Goal: Information Seeking & Learning: Understand process/instructions

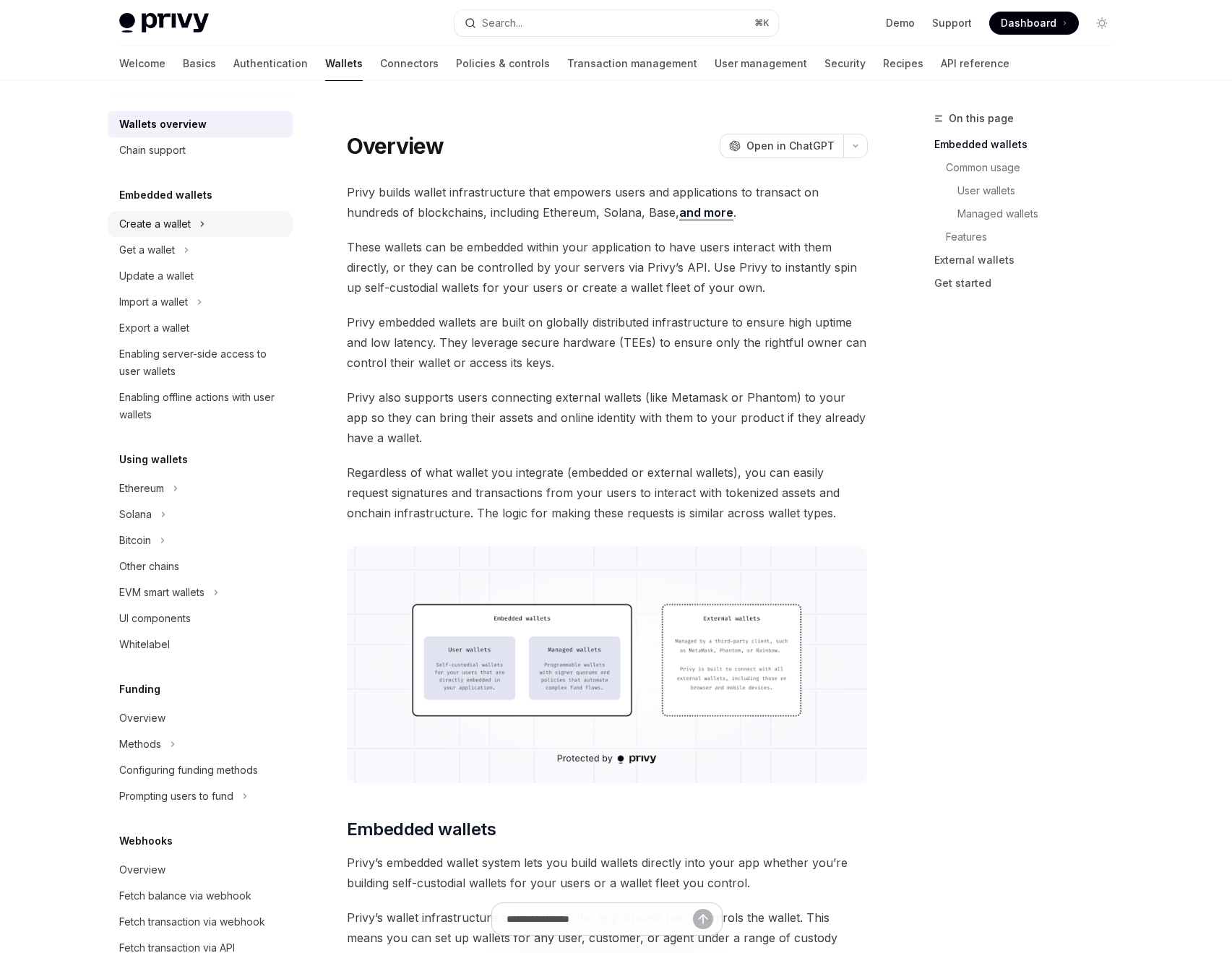
click at [184, 218] on div "Create a wallet" at bounding box center [154, 224] width 72 height 17
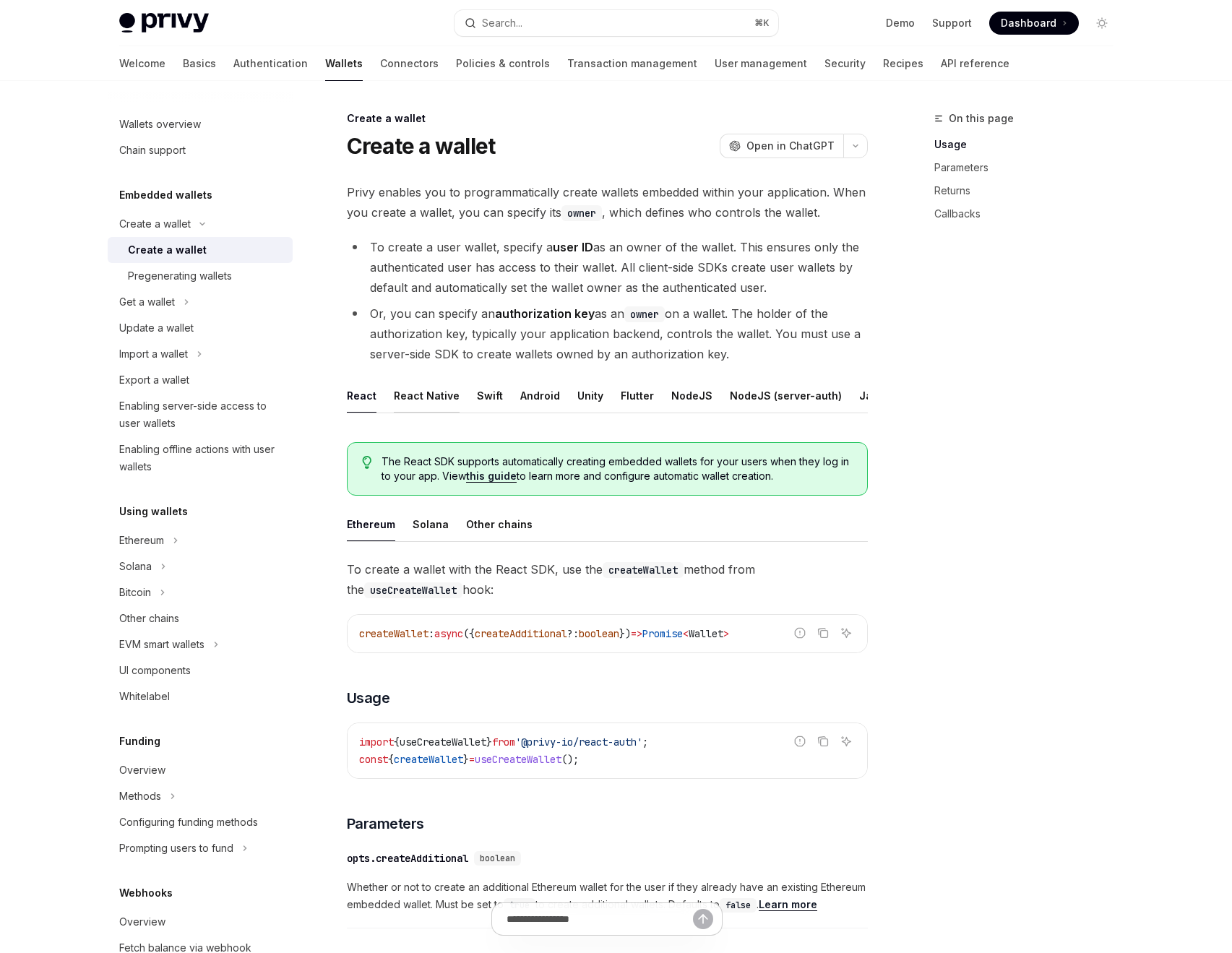
click at [430, 393] on div "React Native" at bounding box center [426, 396] width 66 height 34
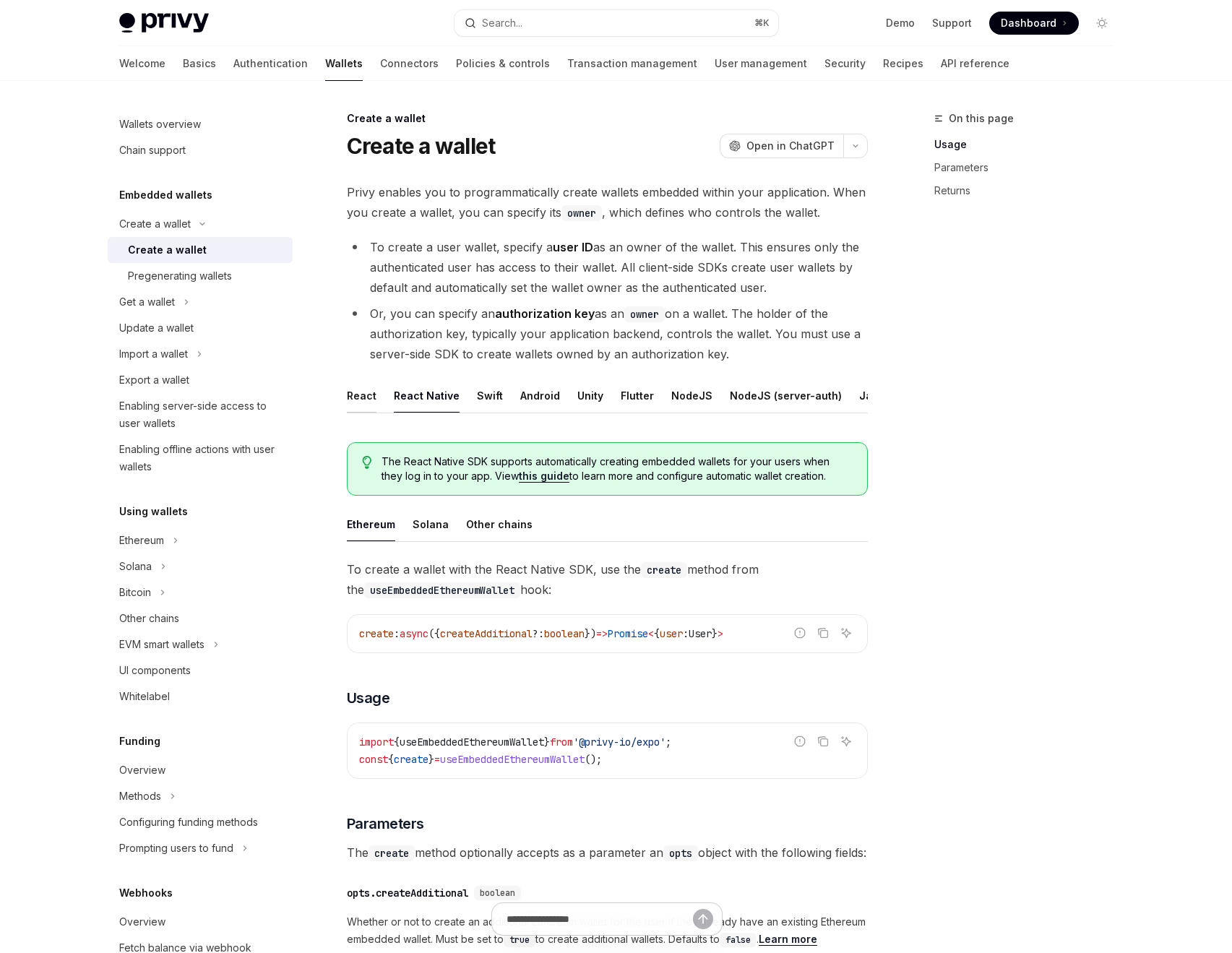
click at [362, 390] on div "React" at bounding box center [361, 396] width 29 height 34
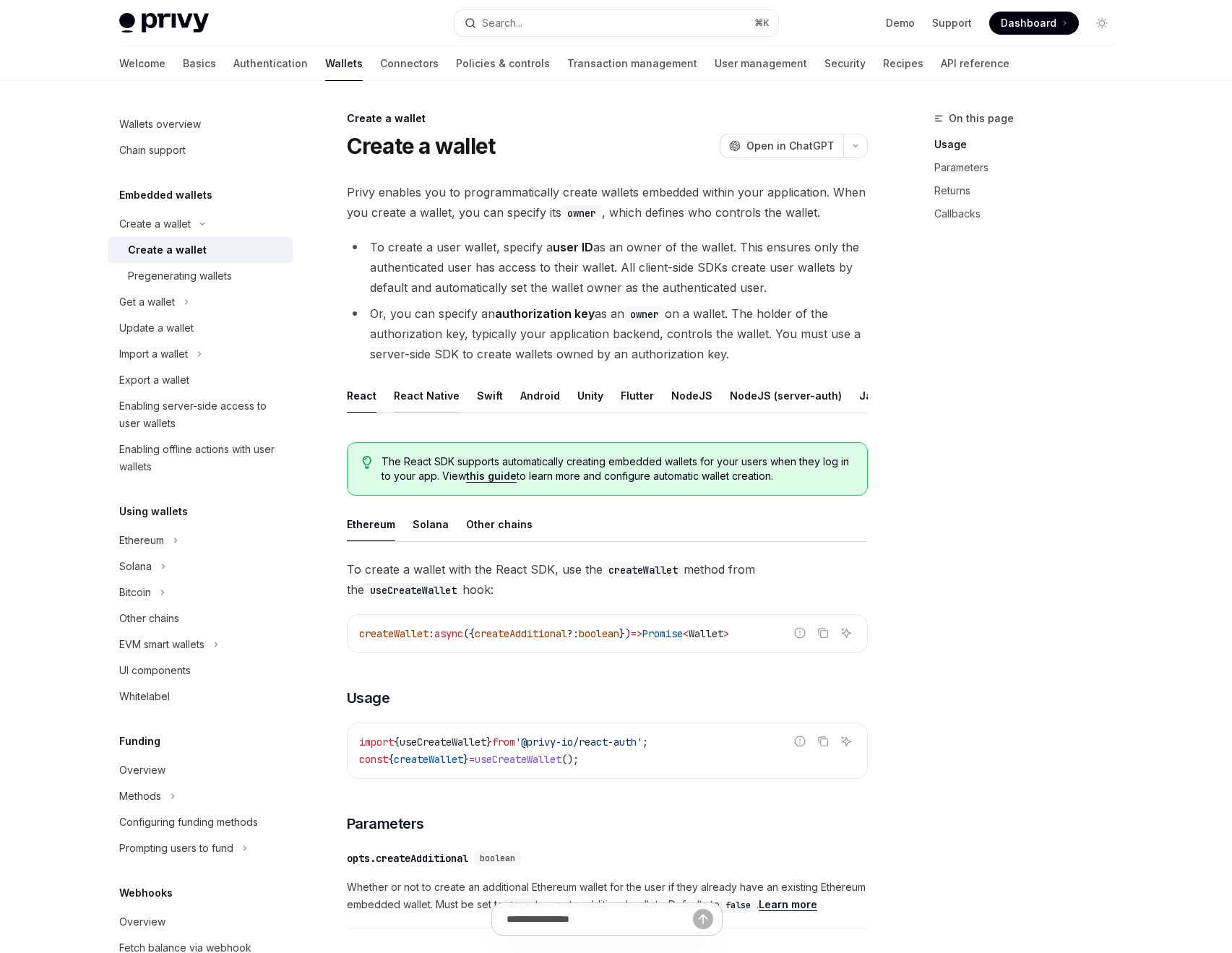
click at [415, 397] on div "React Native" at bounding box center [426, 396] width 66 height 34
type textarea "*"
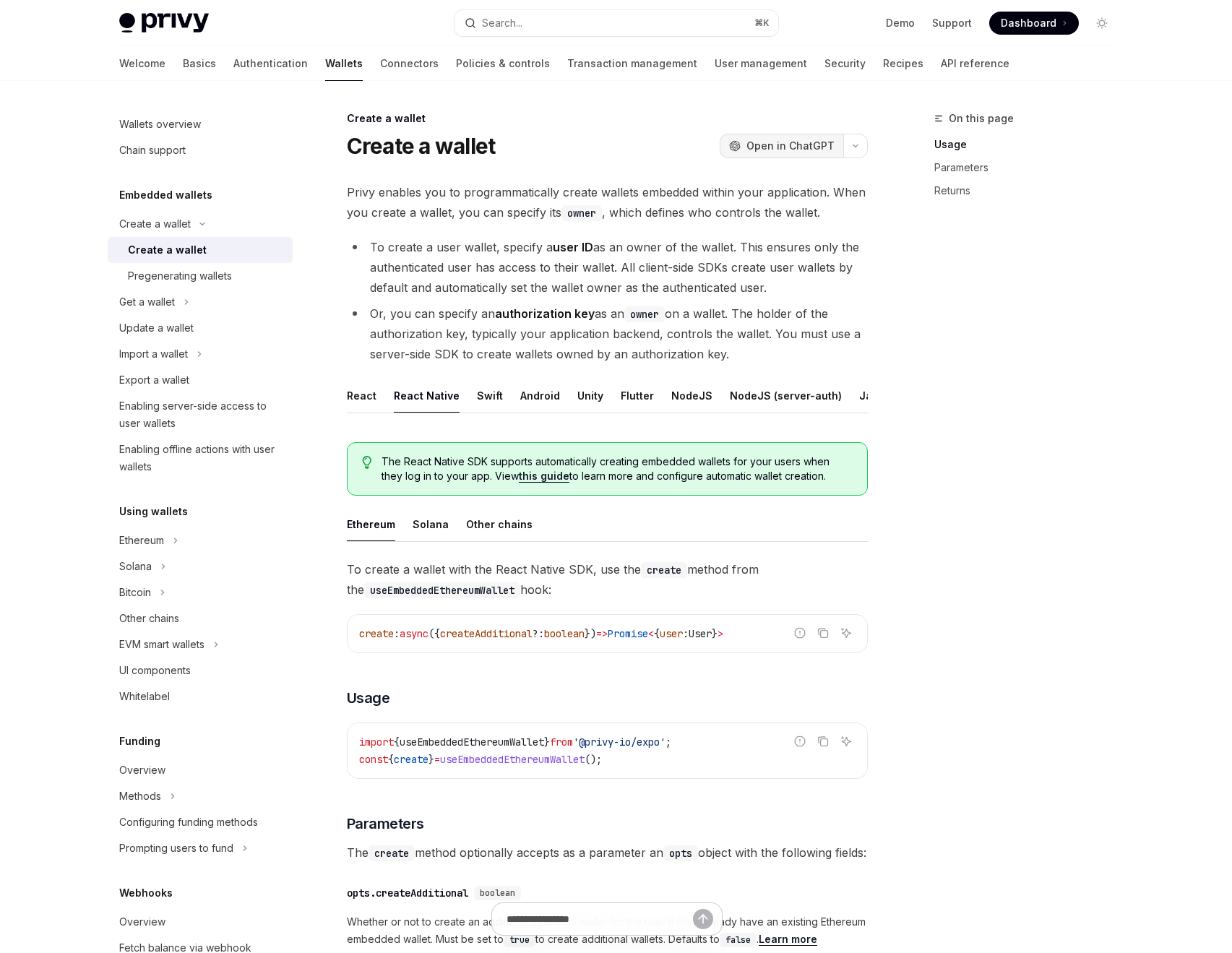
click at [785, 147] on span "Open in ChatGPT" at bounding box center [790, 145] width 88 height 14
click at [152, 130] on div "Wallets overview" at bounding box center [160, 124] width 81 height 17
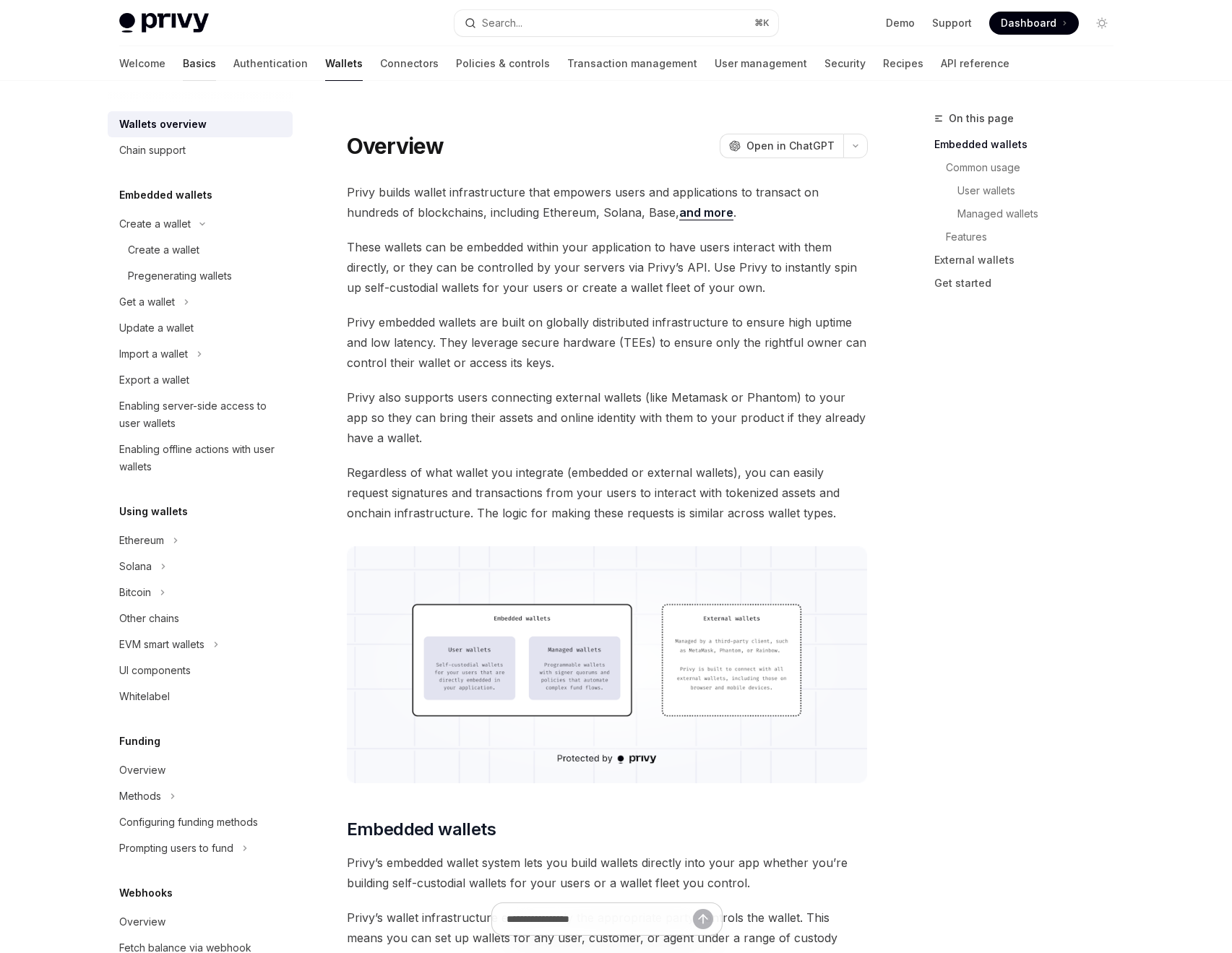
click at [183, 69] on link "Basics" at bounding box center [200, 63] width 33 height 35
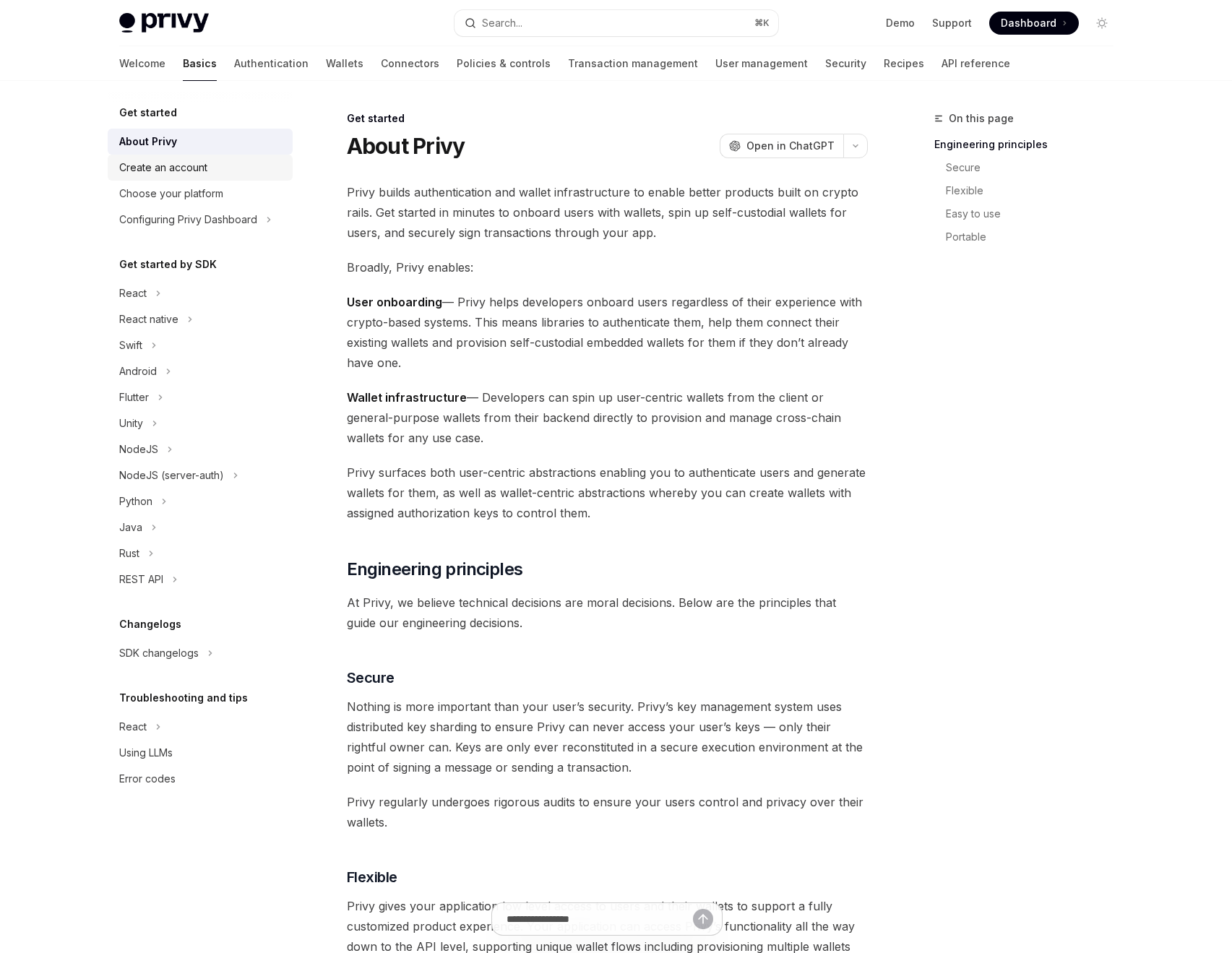
click at [176, 157] on link "Create an account" at bounding box center [200, 167] width 185 height 26
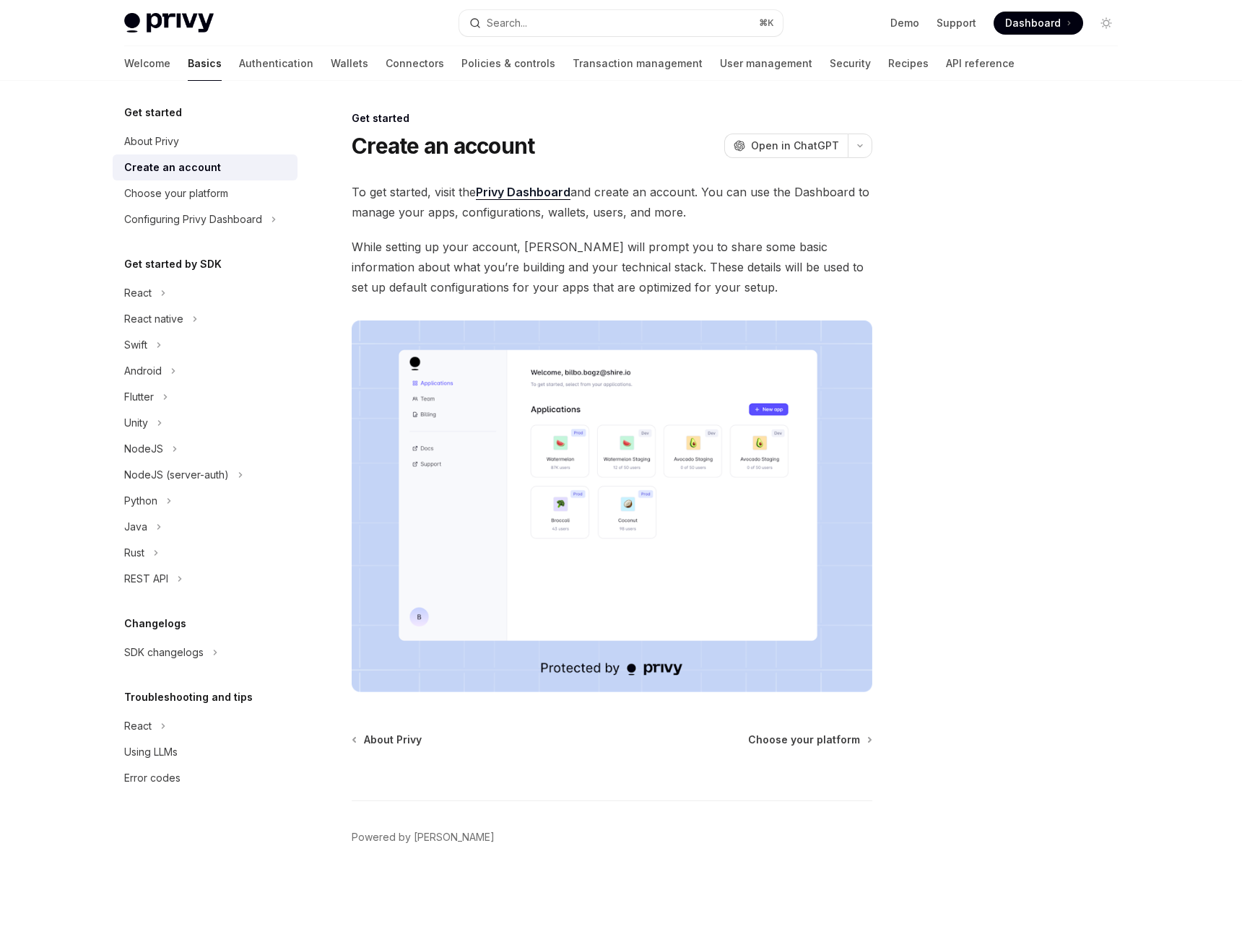
click at [546, 193] on link "Privy Dashboard" at bounding box center [523, 193] width 95 height 15
type textarea "*"
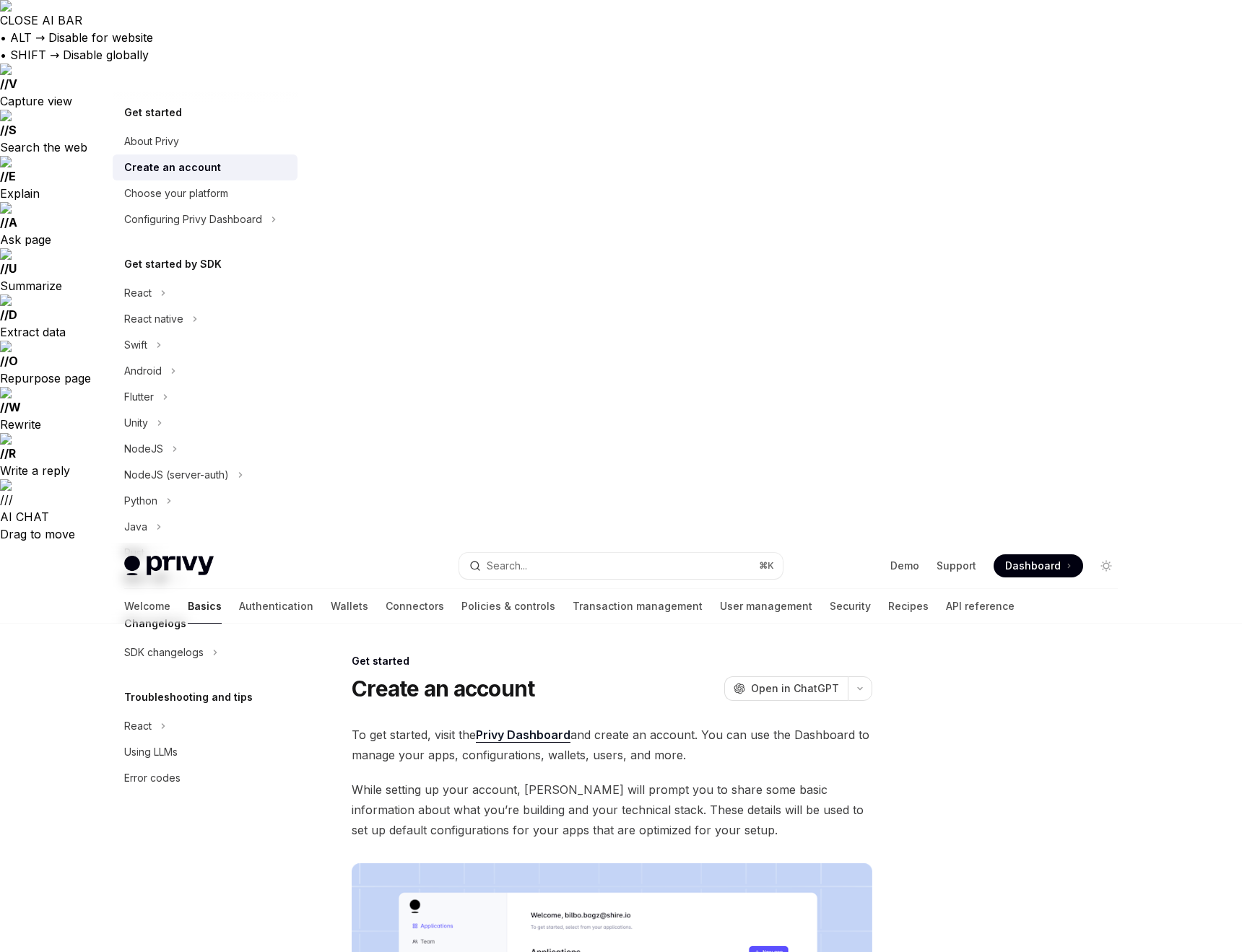
click at [476, 728] on link "Privy Dashboard" at bounding box center [523, 735] width 95 height 15
